Goal: Book appointment/travel/reservation

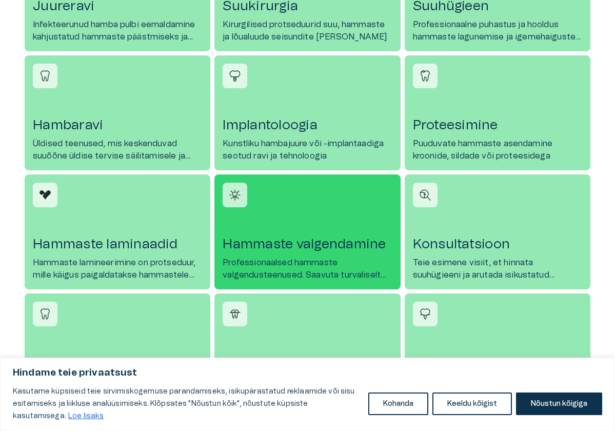
scroll to position [565, 0]
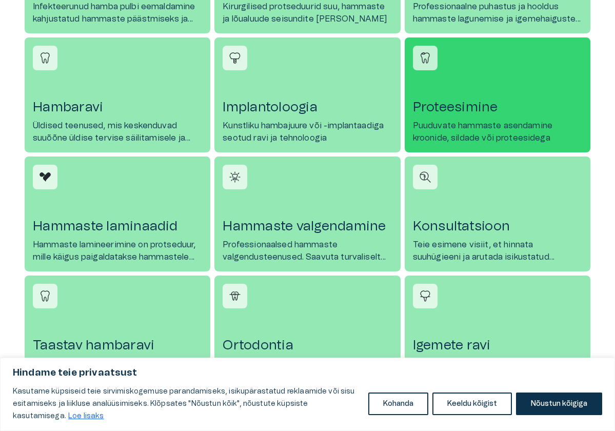
click at [473, 120] on p "Puuduvate hammaste asendamine kroonide, sildade või proteesidega" at bounding box center [497, 132] width 169 height 25
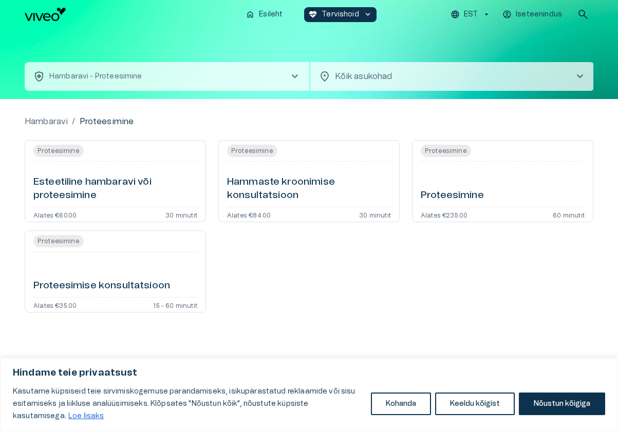
click at [274, 176] on h6 "Hammaste kroonimise konsultatsioon" at bounding box center [309, 189] width 164 height 27
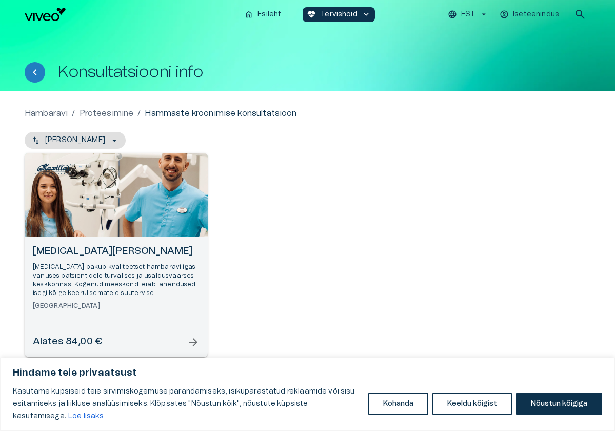
scroll to position [1, 0]
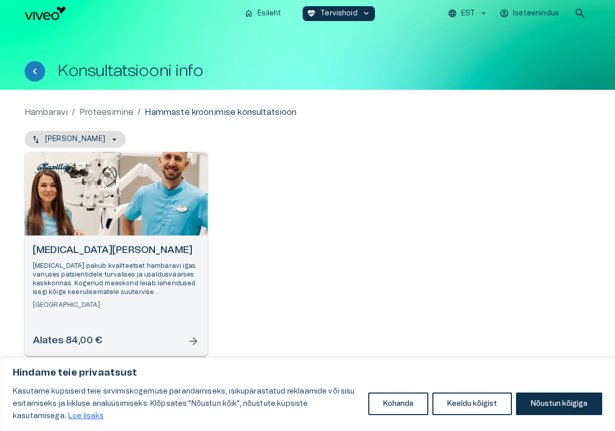
click at [199, 340] on span "arrow_forward" at bounding box center [193, 341] width 12 height 12
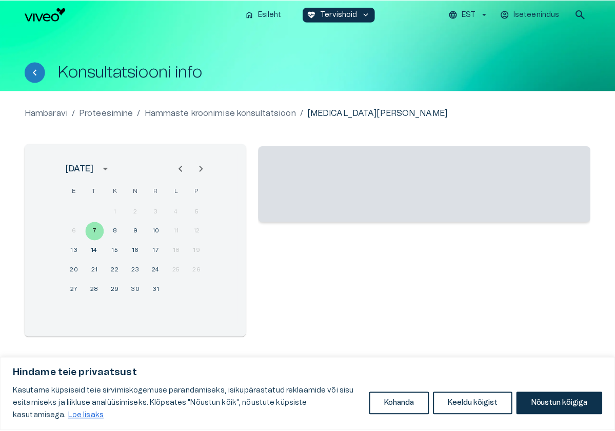
scroll to position [1, 0]
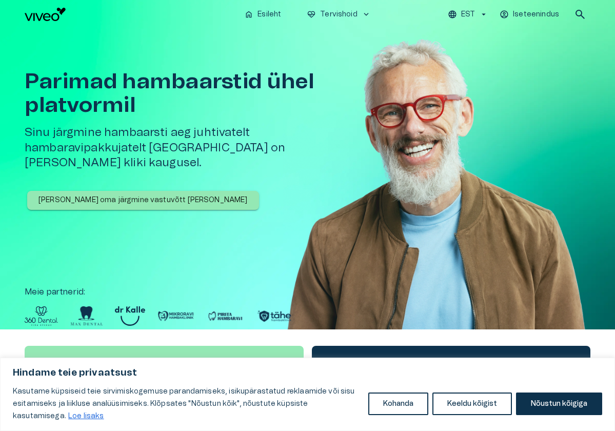
click at [103, 195] on p "[PERSON_NAME] oma järgmine vastuvõtt [PERSON_NAME]" at bounding box center [143, 200] width 209 height 11
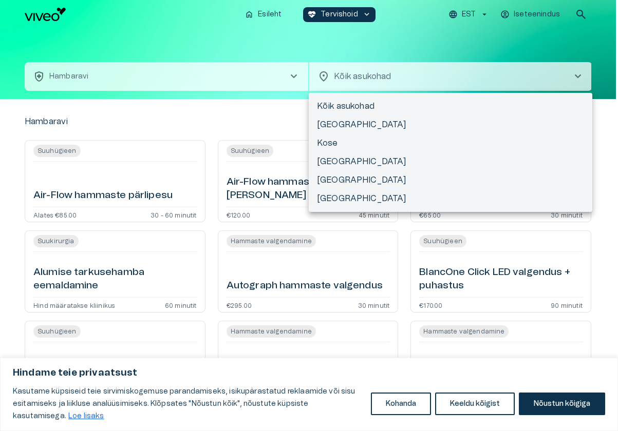
click at [348, 72] on body "Hindame teie privaatsust Kasutame küpsiseid teie sirvimiskogemuse parandamiseks…" at bounding box center [309, 215] width 618 height 431
